Goal: Task Accomplishment & Management: Use online tool/utility

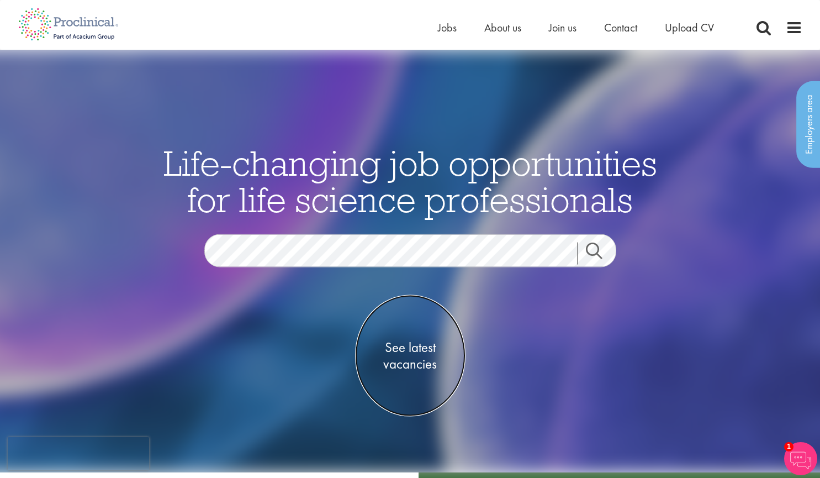
click at [417, 364] on span "See latest vacancies" at bounding box center [410, 355] width 110 height 33
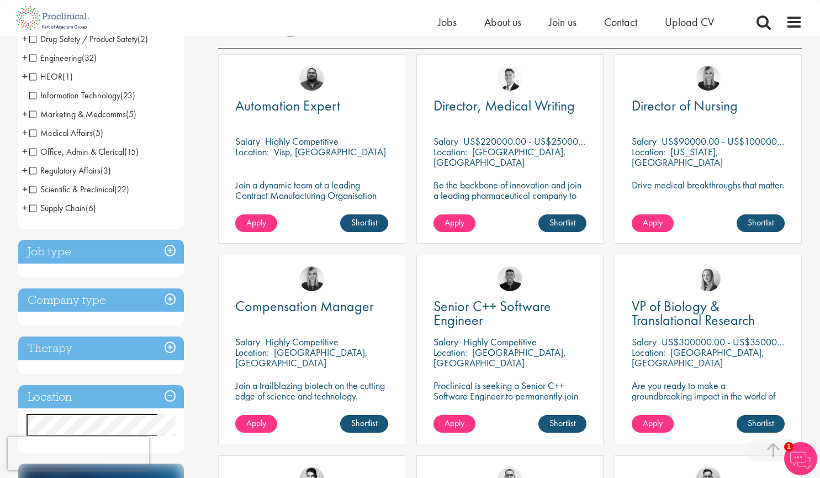
scroll to position [199, 0]
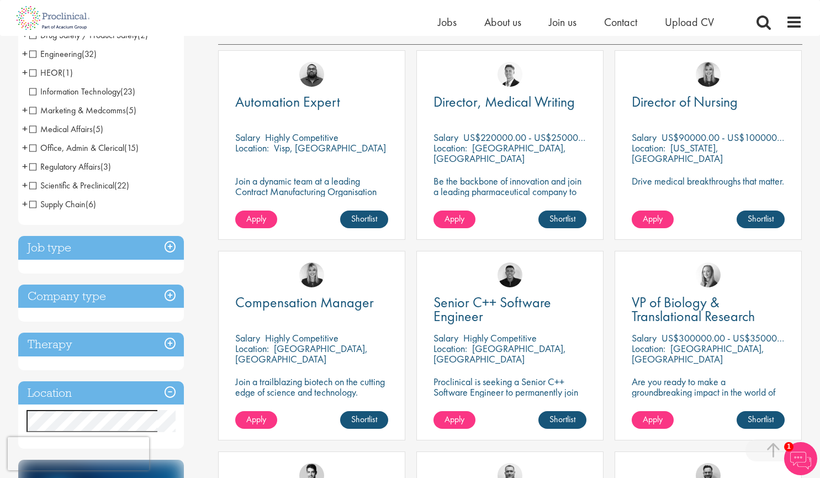
click at [171, 246] on h3 "Job type" at bounding box center [101, 248] width 166 height 24
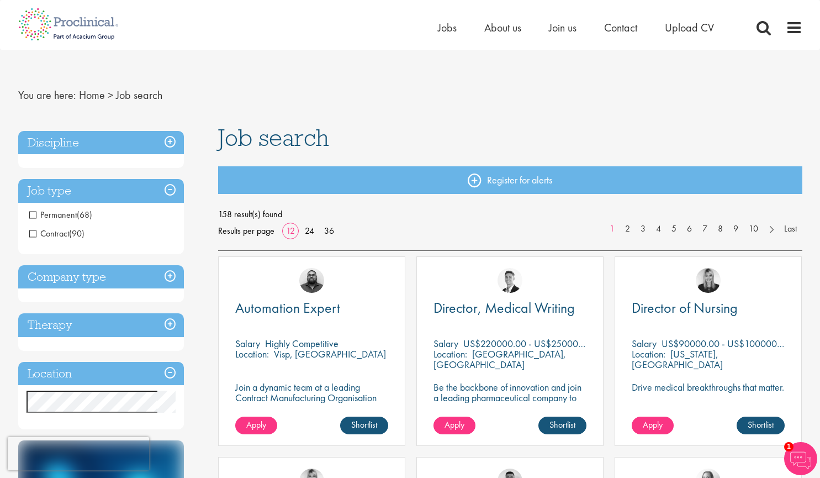
scroll to position [1, 0]
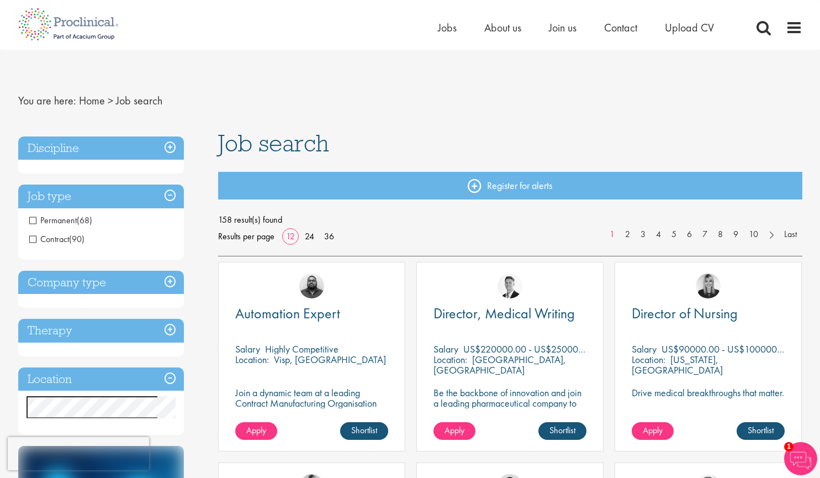
click at [34, 239] on span "Contract" at bounding box center [49, 239] width 40 height 12
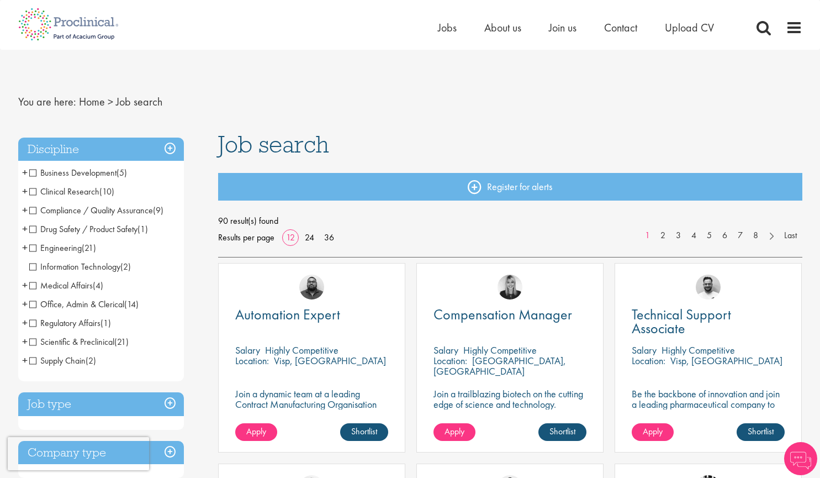
click at [36, 341] on span "Scientific & Preclinical" at bounding box center [71, 342] width 85 height 12
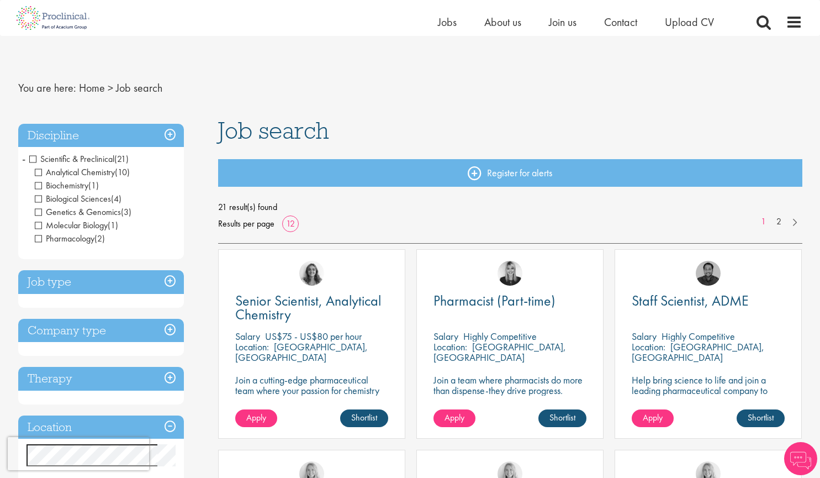
scroll to position [152, 0]
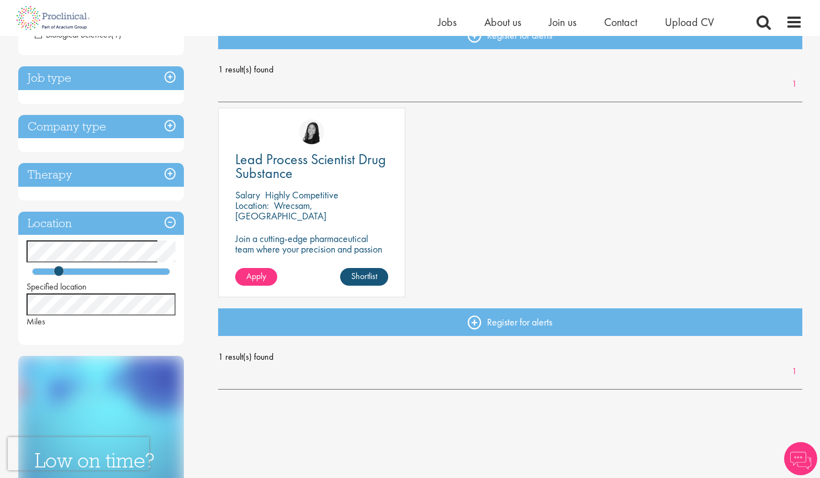
scroll to position [18, 0]
